Goal: Transaction & Acquisition: Book appointment/travel/reservation

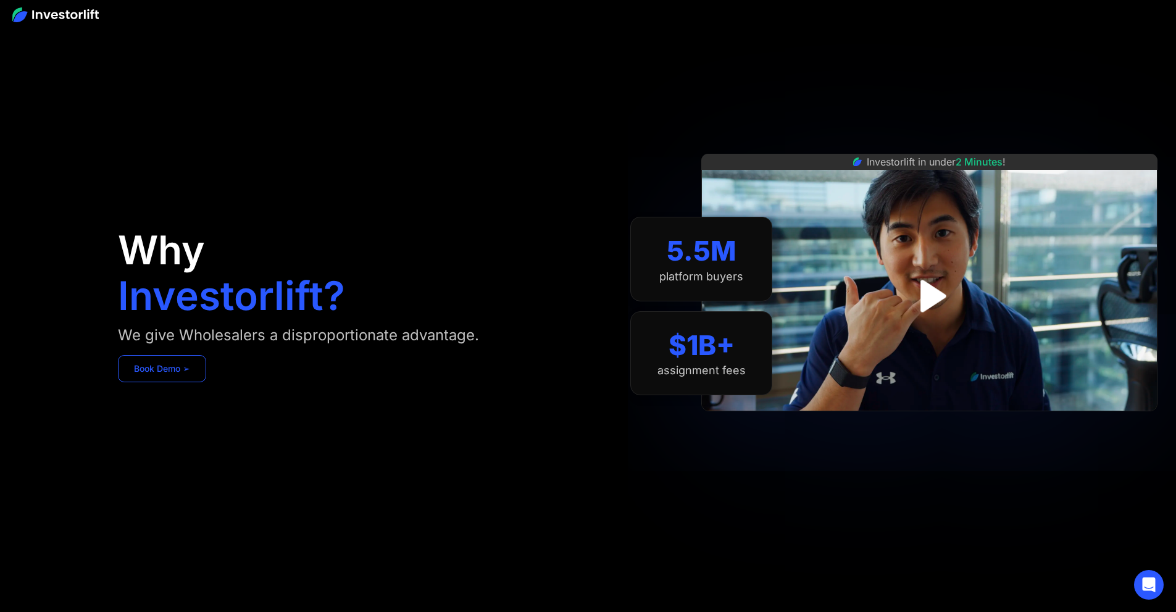
drag, startPoint x: 0, startPoint y: 0, endPoint x: 287, endPoint y: 383, distance: 478.6
click at [206, 382] on link "Book Demo ➢" at bounding box center [162, 368] width 88 height 27
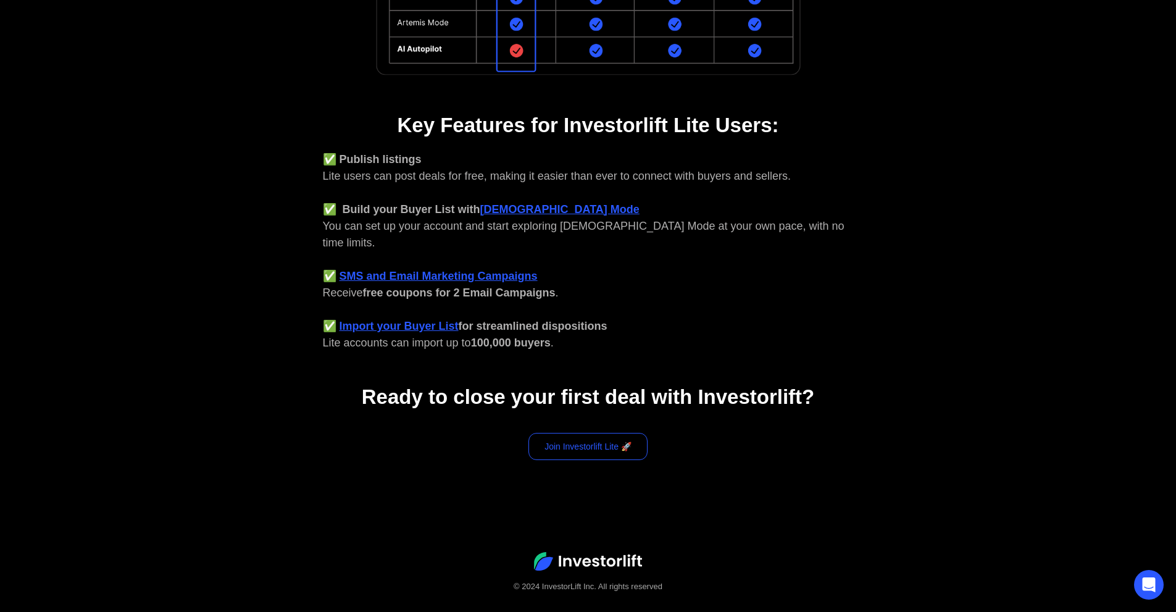
scroll to position [414, 0]
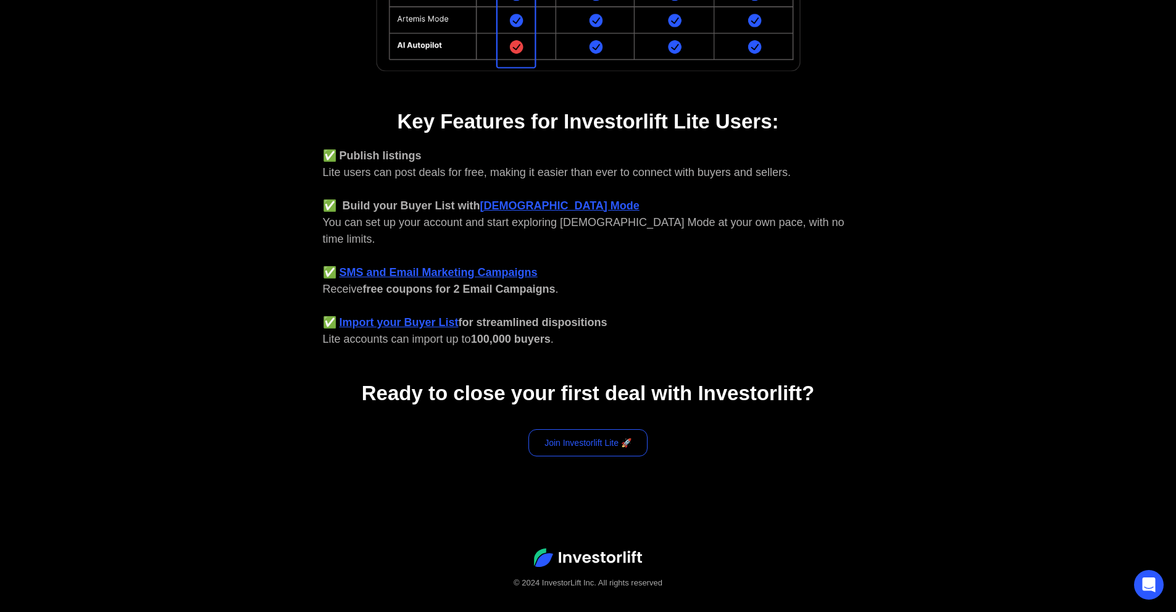
click at [603, 429] on link "Join Investorlift Lite 🚀" at bounding box center [588, 442] width 119 height 27
